Goal: Find specific page/section: Find specific page/section

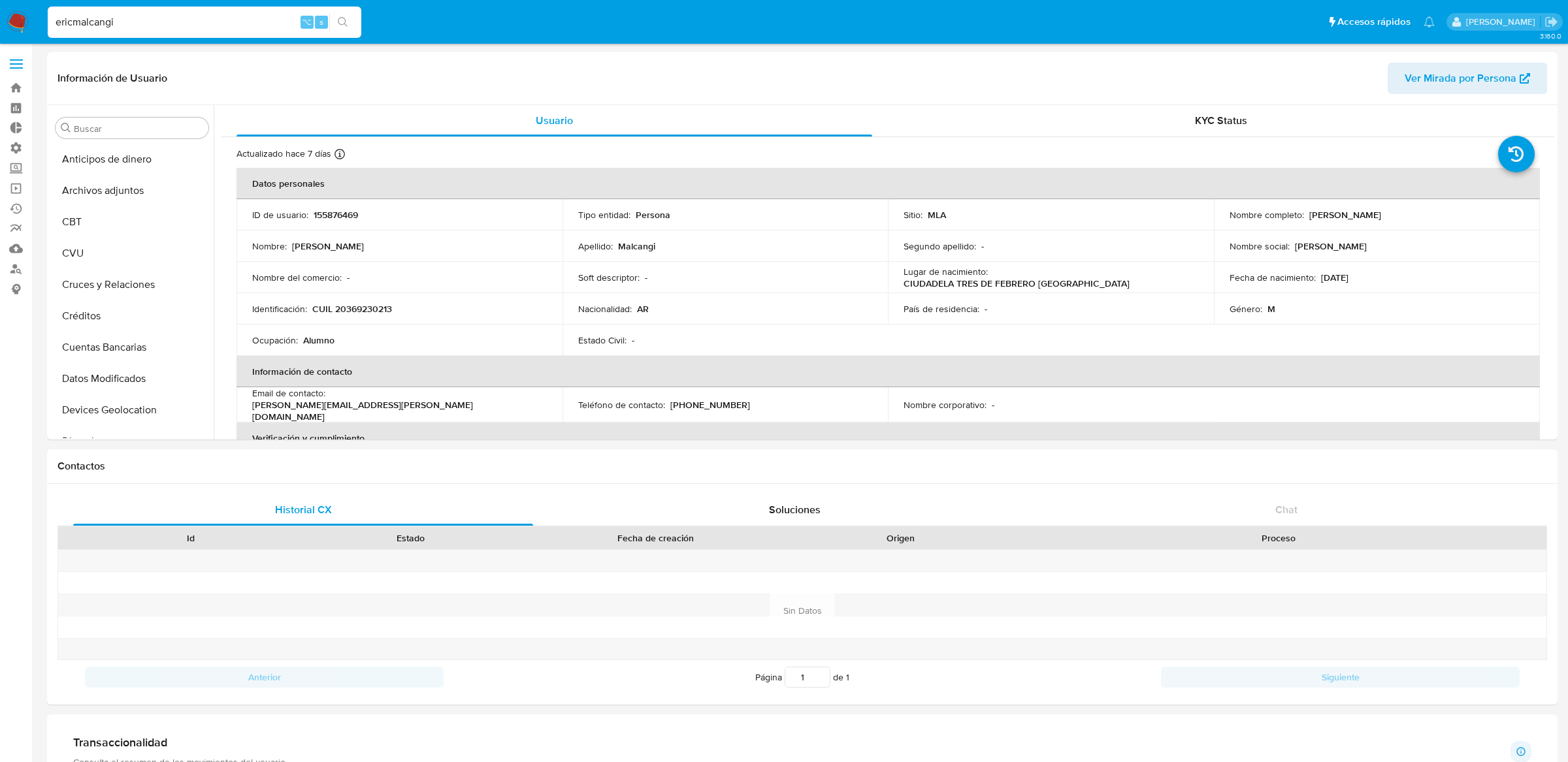
select select "10"
click at [9, 56] on label at bounding box center [16, 64] width 32 height 28
click at [0, 0] on input "checkbox" at bounding box center [0, 0] width 0 height 0
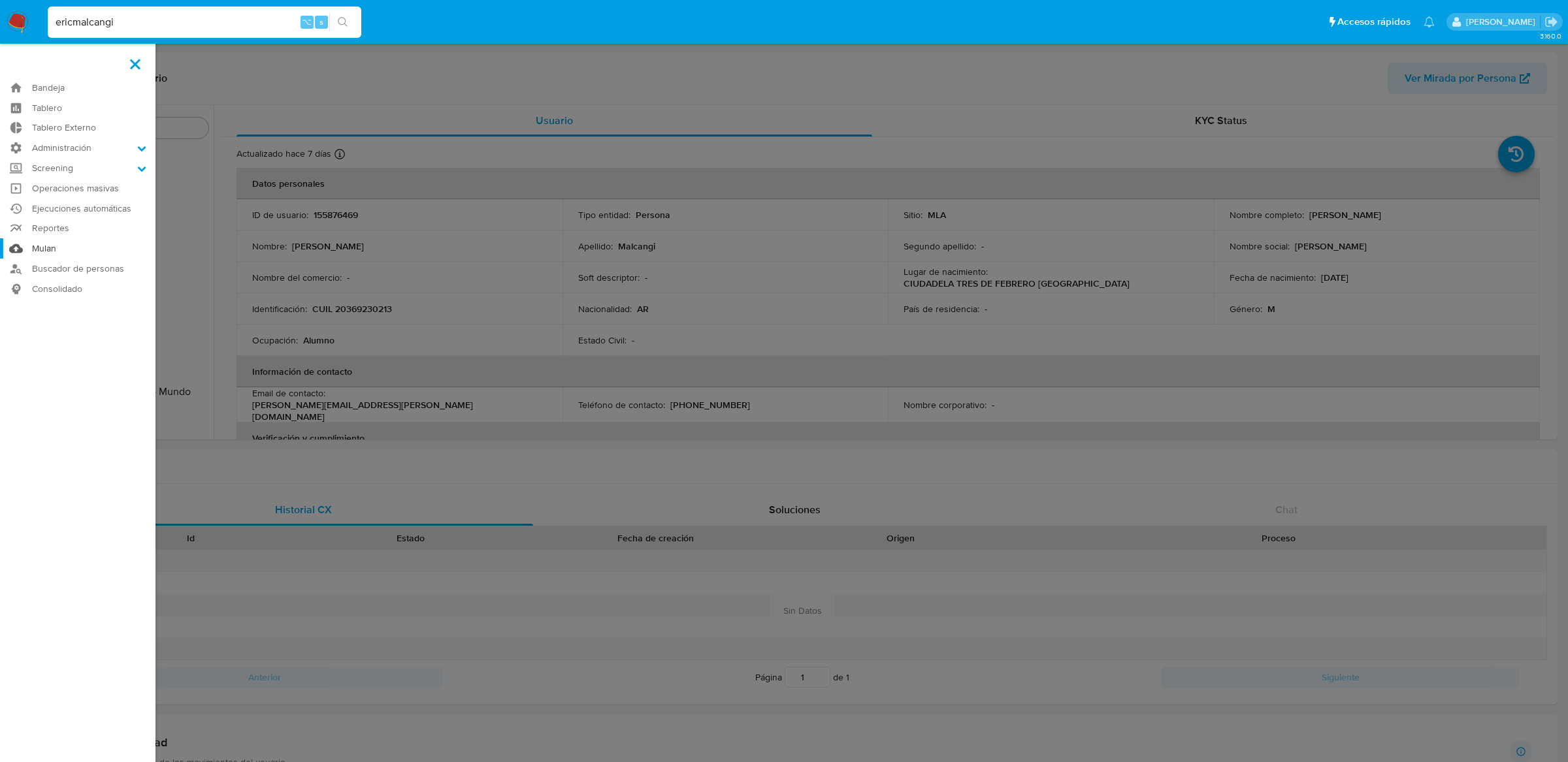
click at [43, 249] on link "Mulan" at bounding box center [78, 248] width 156 height 21
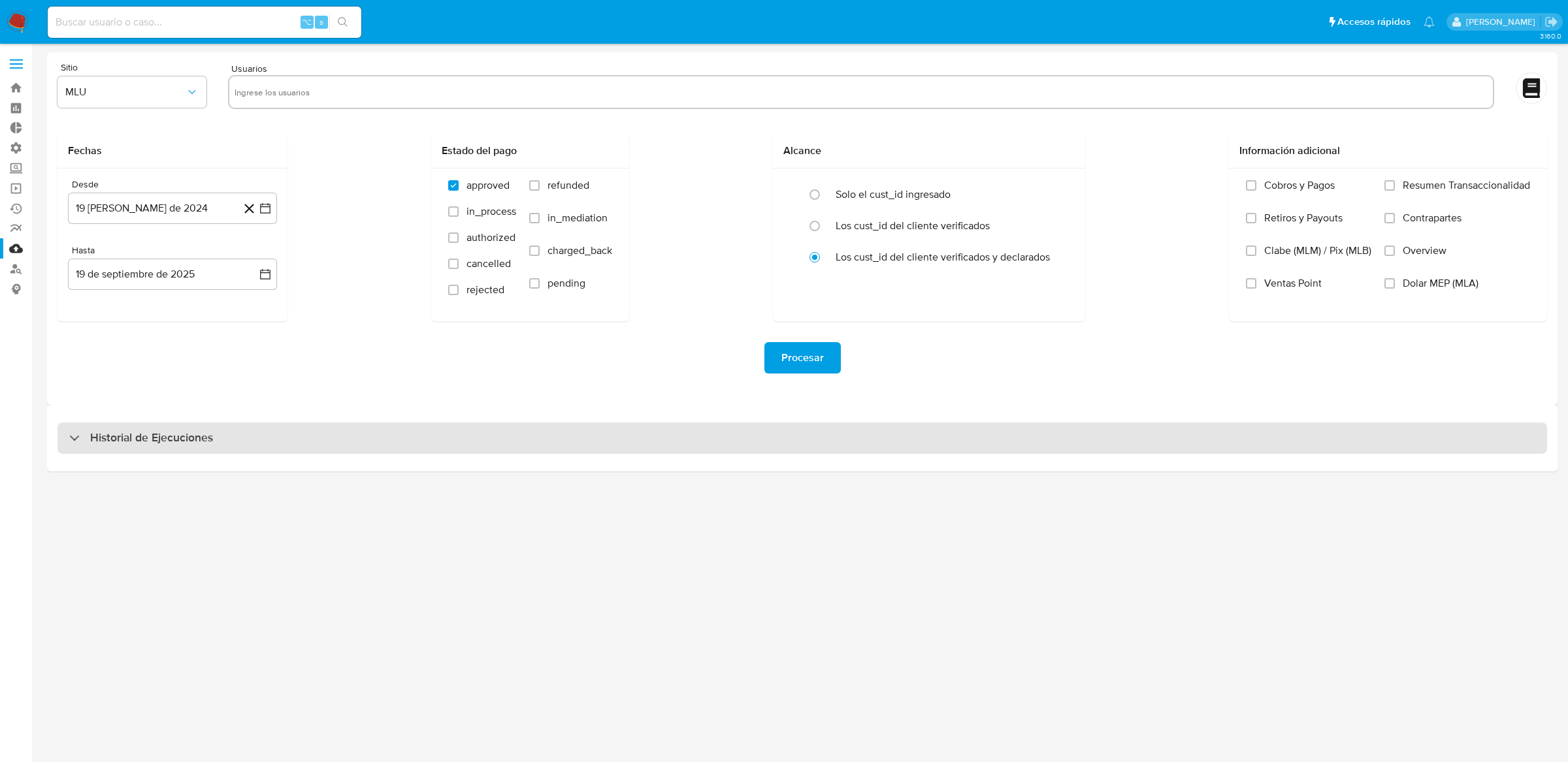
click at [381, 438] on div "Historial de Ejecuciones" at bounding box center [802, 438] width 1490 height 31
select select "10"
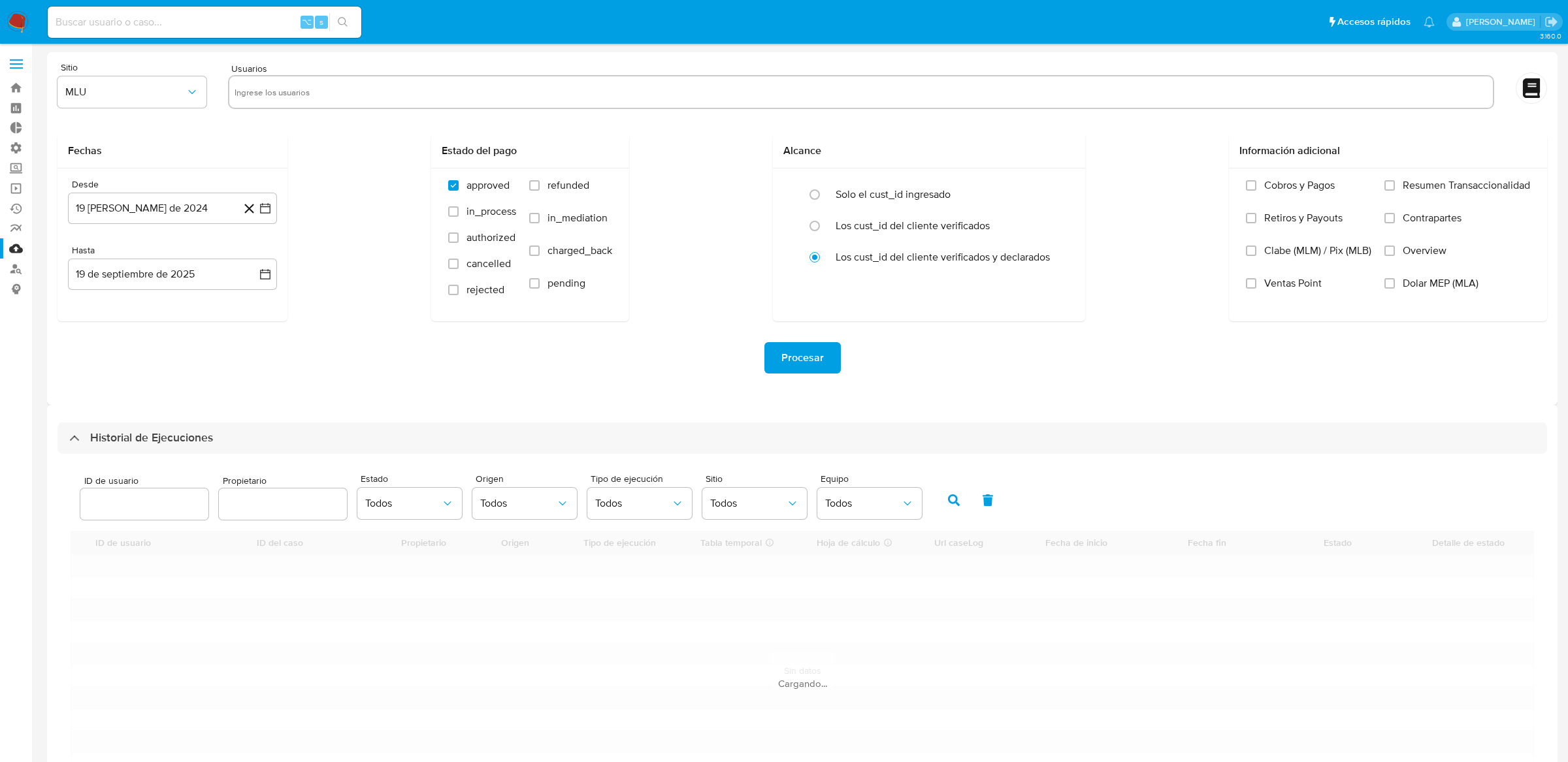
scroll to position [35, 0]
